Goal: Task Accomplishment & Management: Complete application form

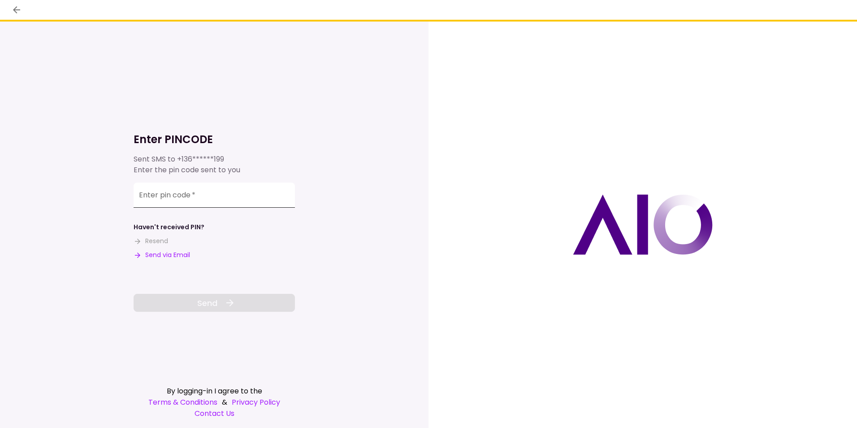
click at [209, 195] on input "Enter pin code   *" at bounding box center [214, 194] width 161 height 25
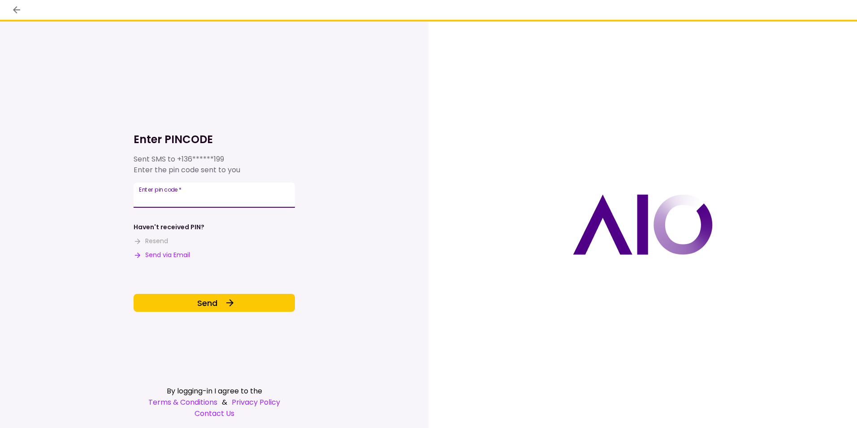
type input "******"
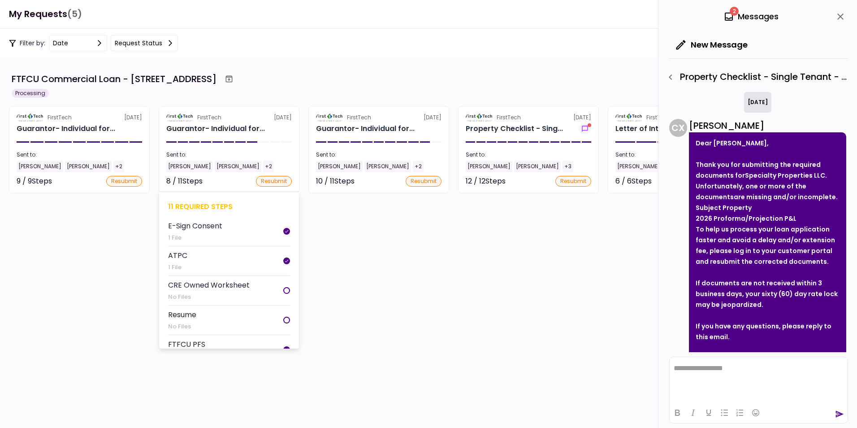
scroll to position [42, 0]
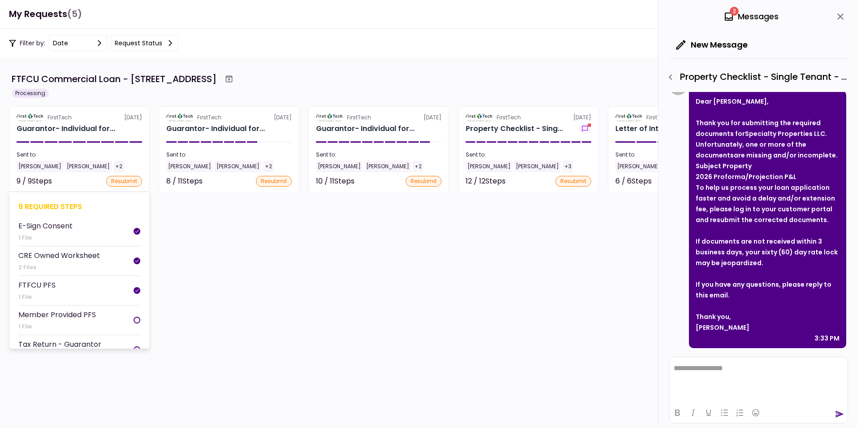
click at [46, 154] on div "Sent to:" at bounding box center [80, 155] width 126 height 8
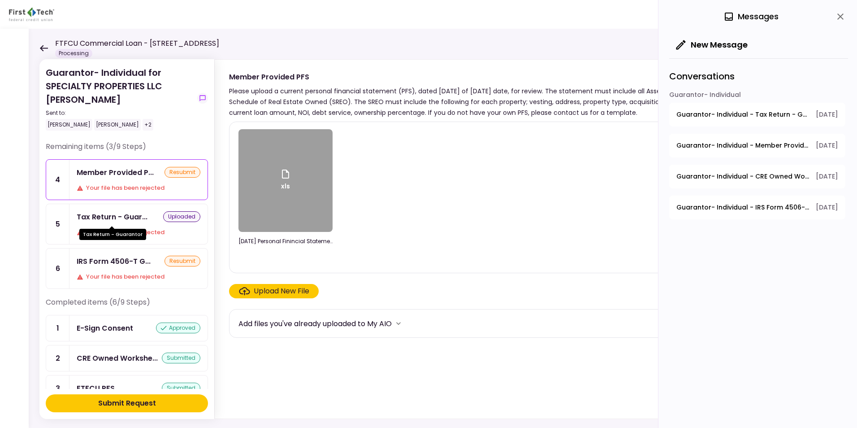
click at [106, 218] on div "Tax Return - Guar..." at bounding box center [112, 216] width 71 height 11
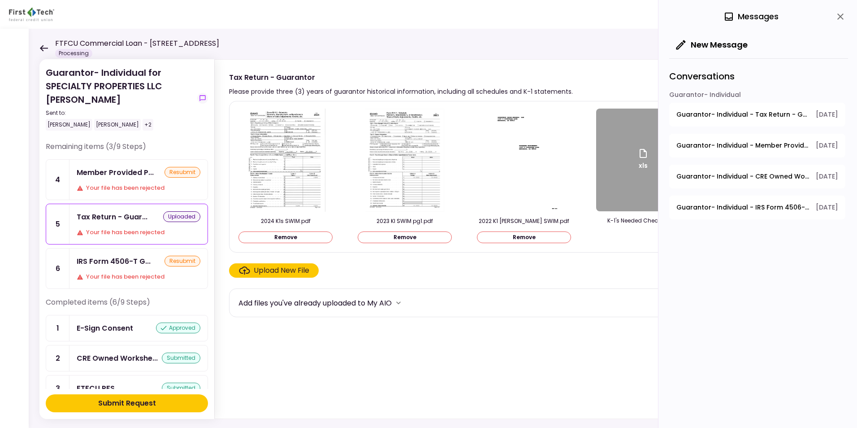
click at [840, 14] on icon "close" at bounding box center [840, 16] width 11 height 11
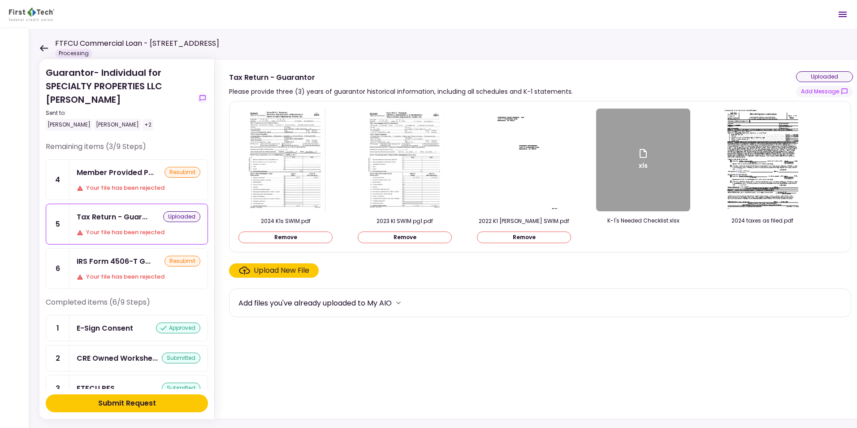
click at [270, 270] on div "Upload New File" at bounding box center [282, 270] width 56 height 11
click at [0, 0] on input "Upload New File" at bounding box center [0, 0] width 0 height 0
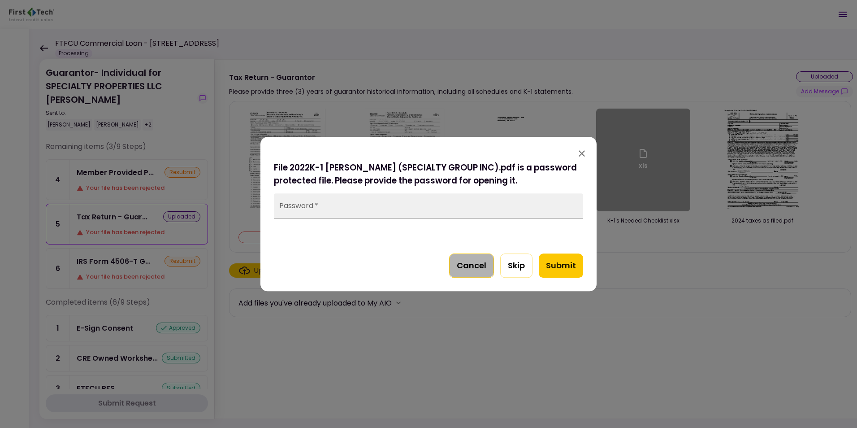
click at [473, 265] on button "Cancel" at bounding box center [471, 265] width 45 height 24
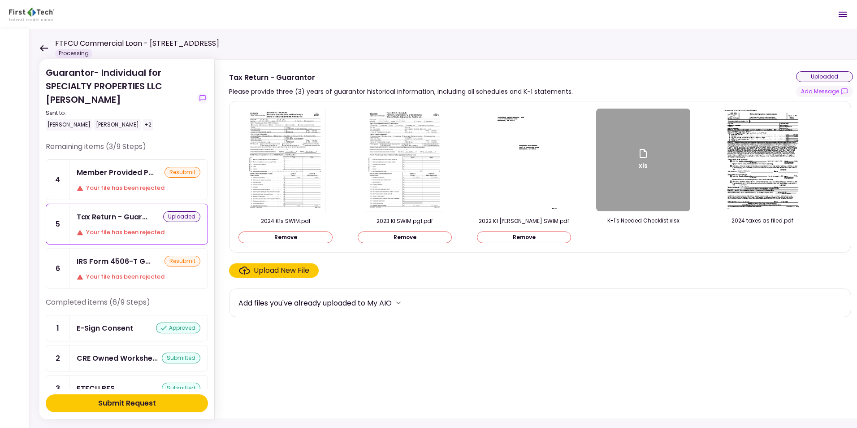
click at [267, 272] on div "Upload New File" at bounding box center [282, 270] width 56 height 11
click at [0, 0] on input "Upload New File" at bounding box center [0, 0] width 0 height 0
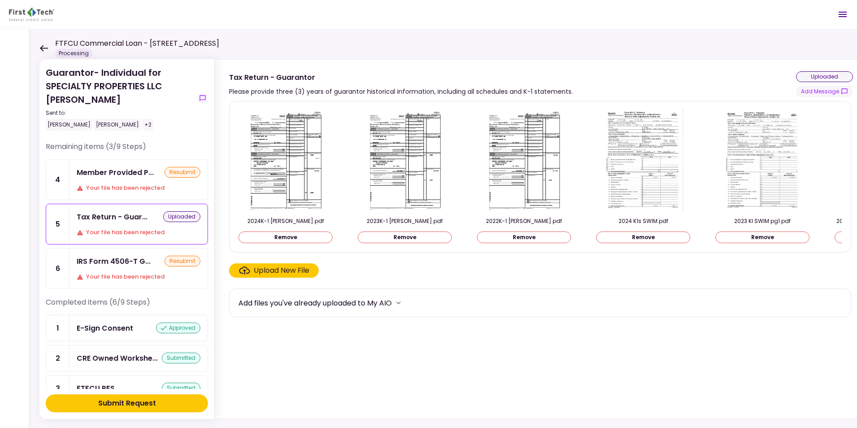
click at [270, 271] on div "Upload New File" at bounding box center [282, 270] width 56 height 11
click at [0, 0] on input "Upload New File" at bounding box center [0, 0] width 0 height 0
